Goal: Information Seeking & Learning: Learn about a topic

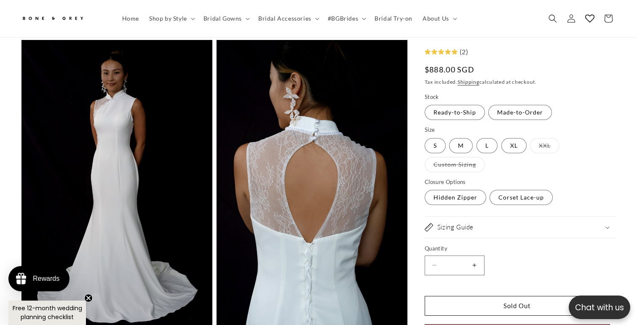
click at [87, 301] on circle "Close teaser" at bounding box center [89, 298] width 8 height 8
click at [239, 18] on span "Bridal Gowns" at bounding box center [222, 19] width 38 height 8
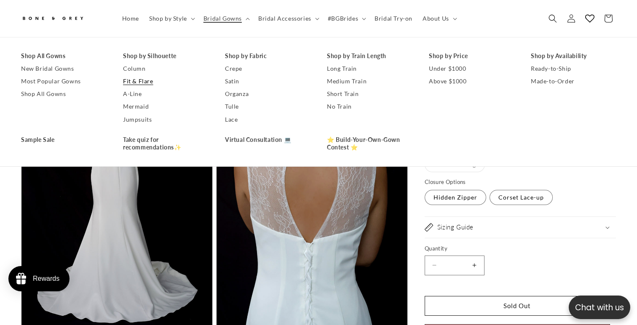
scroll to position [0, 217]
click at [136, 102] on link "Mermaid" at bounding box center [165, 107] width 85 height 13
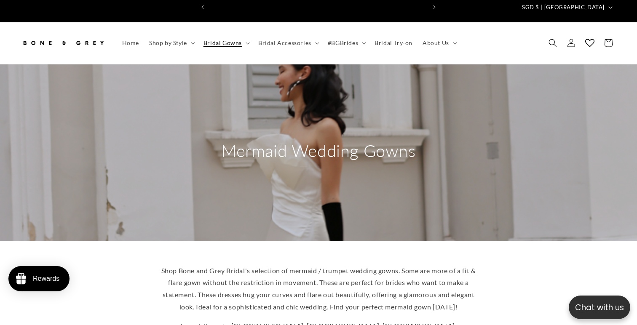
scroll to position [0, 433]
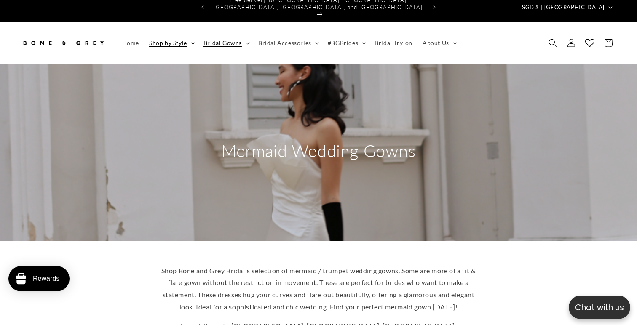
click at [191, 42] on icon at bounding box center [193, 43] width 4 height 3
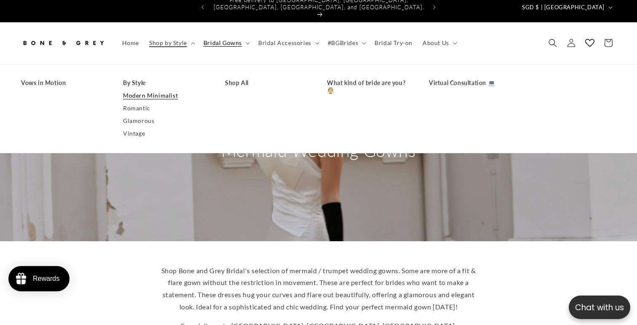
click at [155, 89] on link "Modern Minimalist" at bounding box center [165, 95] width 85 height 13
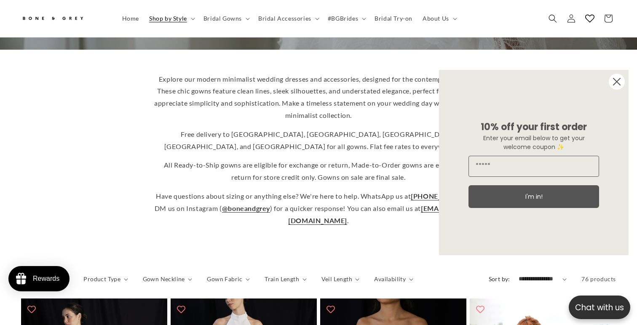
scroll to position [195, 0]
click at [615, 82] on circle "Close dialog" at bounding box center [617, 82] width 16 height 16
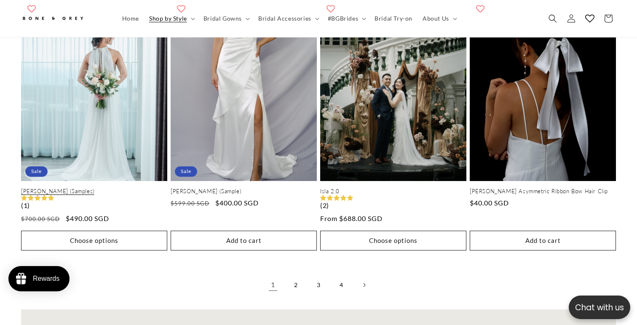
scroll to position [0, 433]
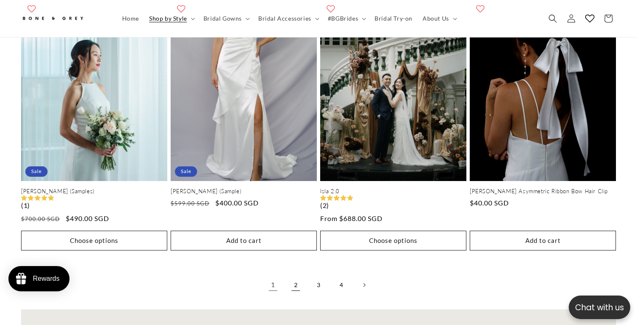
click at [295, 276] on link "2" at bounding box center [295, 285] width 19 height 19
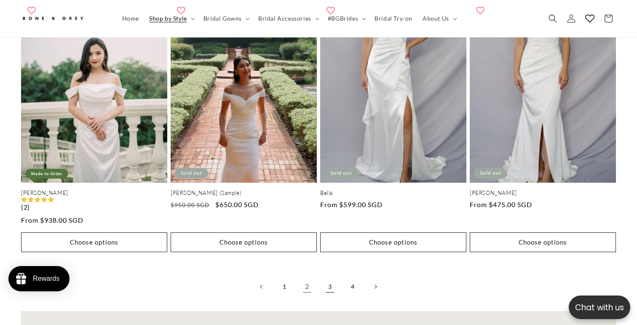
scroll to position [0, 433]
click at [331, 278] on link "3" at bounding box center [330, 287] width 19 height 19
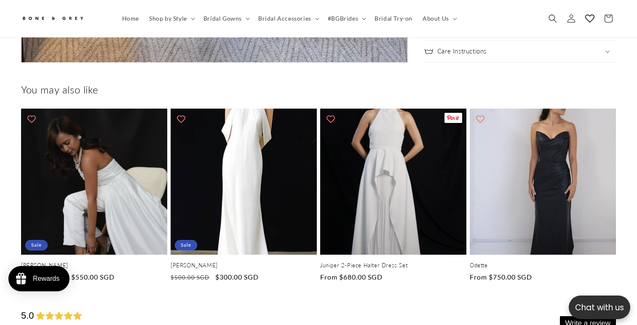
scroll to position [0, 433]
